Goal: Check status: Check status

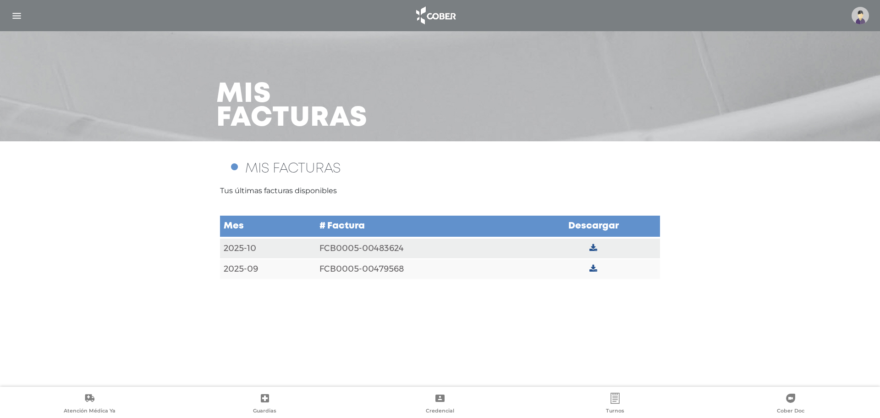
click at [15, 15] on img "button" at bounding box center [16, 15] width 11 height 11
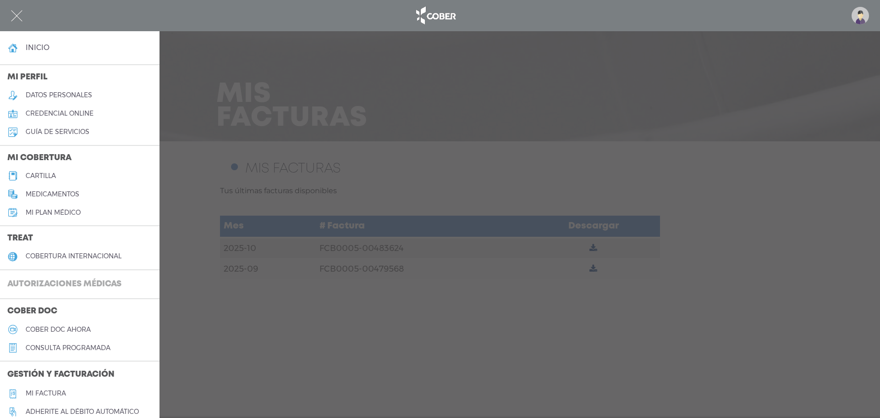
click at [83, 282] on h3 "Autorizaciones médicas" at bounding box center [64, 284] width 129 height 17
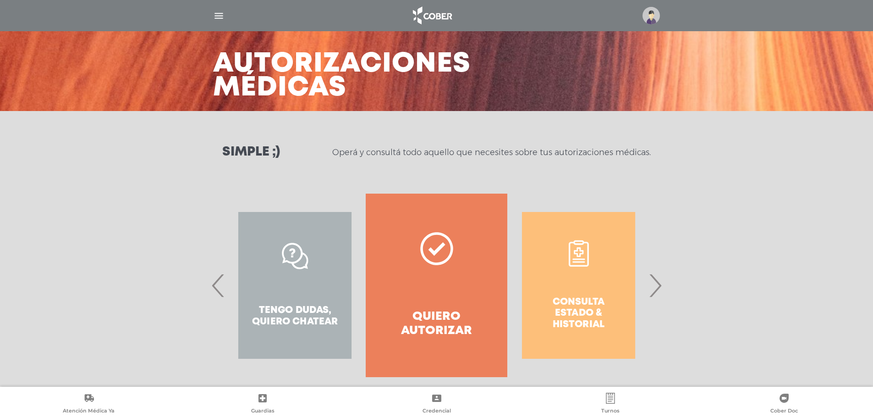
scroll to position [43, 0]
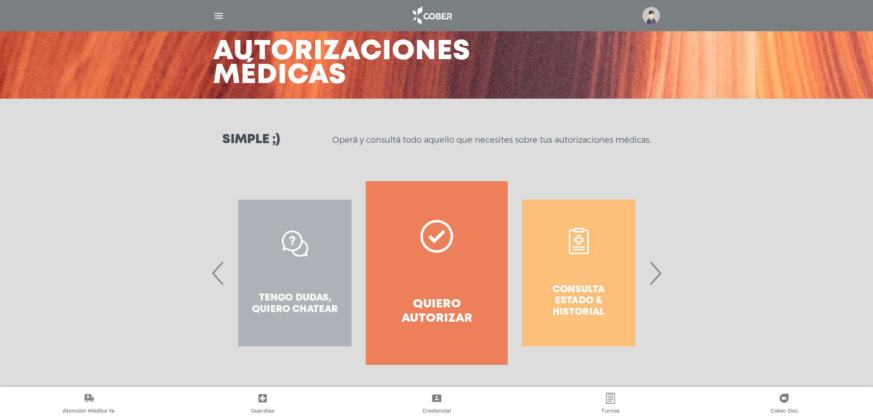
click at [601, 276] on div "Consulta estado & historial" at bounding box center [579, 272] width 142 height 183
click at [583, 245] on div "Consulta estado & historial" at bounding box center [579, 272] width 142 height 183
click at [578, 243] on div "Consulta estado & historial" at bounding box center [579, 272] width 142 height 183
click at [568, 314] on div "Consulta estado & historial" at bounding box center [579, 272] width 142 height 183
click at [568, 307] on div "Consulta estado & historial" at bounding box center [579, 272] width 142 height 183
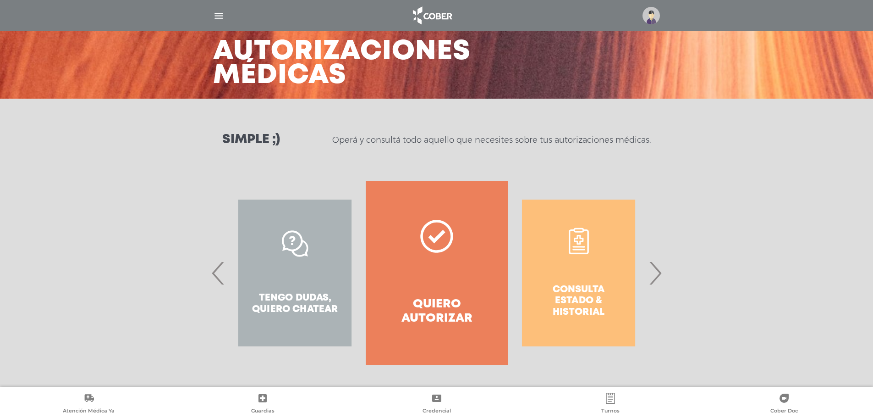
click at [657, 272] on span "›" at bounding box center [656, 273] width 18 height 50
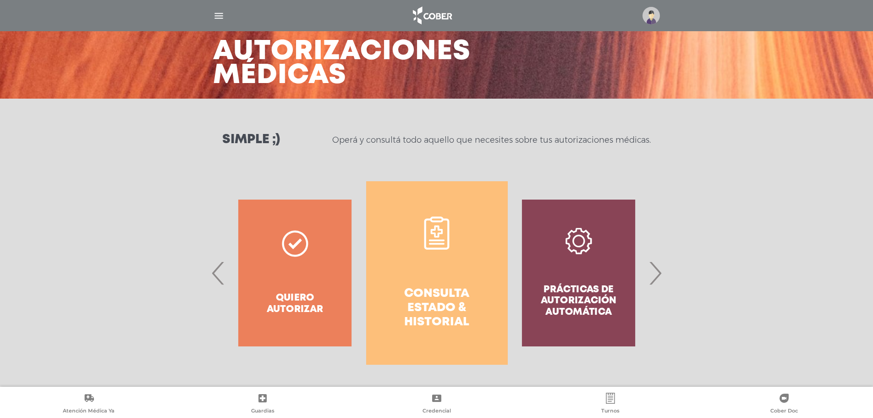
click at [435, 242] on icon at bounding box center [436, 232] width 33 height 33
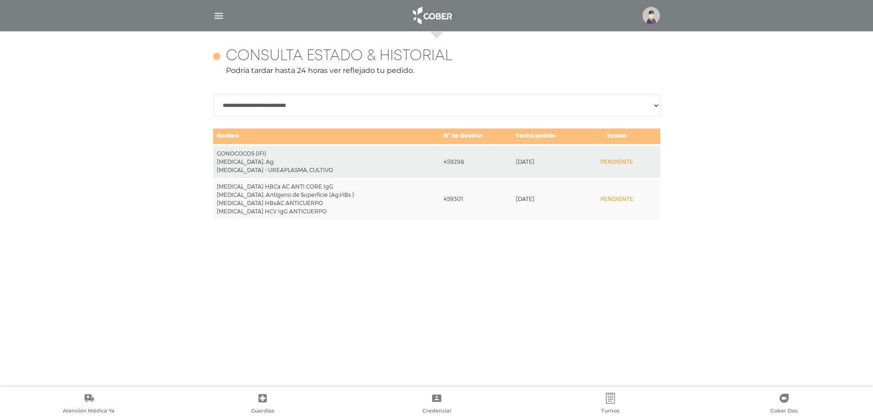
scroll to position [398, 0]
